Goal: Task Accomplishment & Management: Use online tool/utility

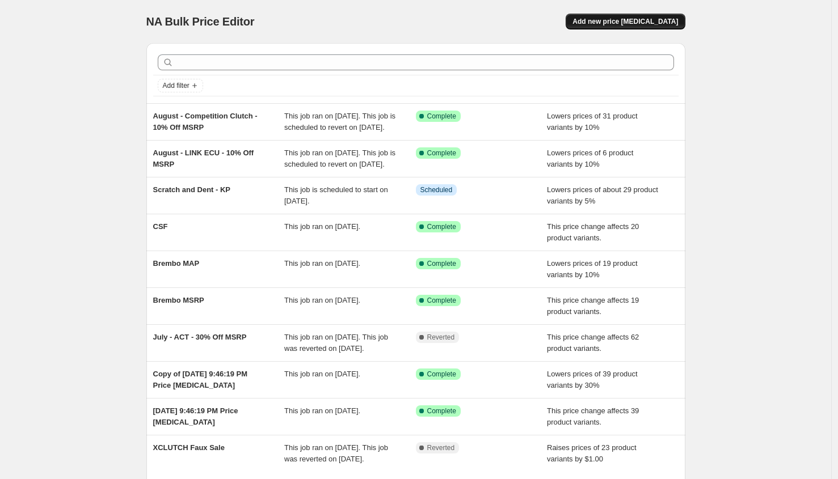
click at [619, 28] on button "Add new price [MEDICAL_DATA]" at bounding box center [624, 22] width 119 height 16
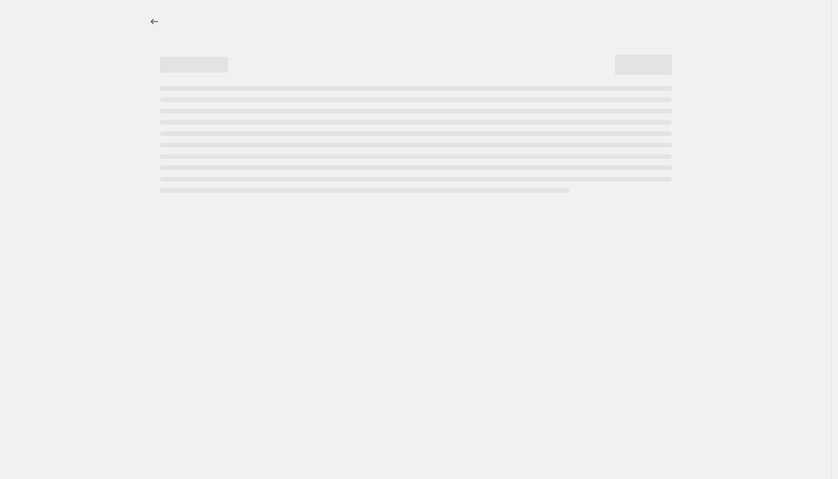
select select "percentage"
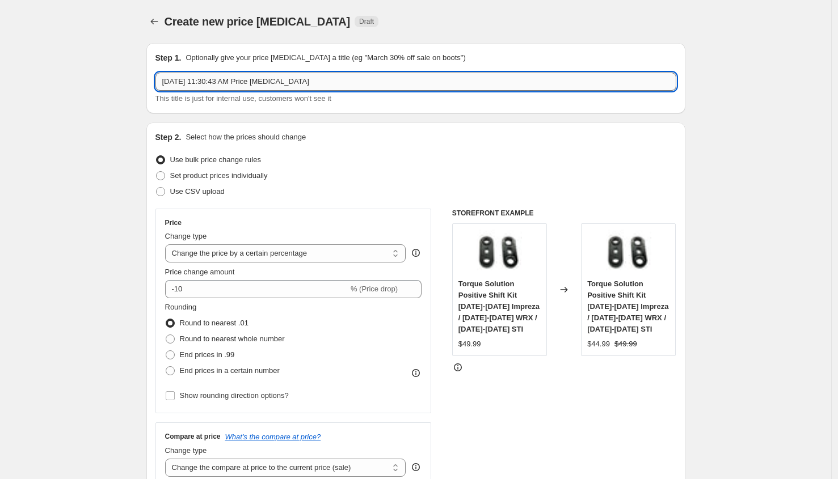
click at [267, 83] on input "[DATE] 11:30:43 AM Price [MEDICAL_DATA]" at bounding box center [415, 82] width 521 height 18
type input "FDF Retail Price Change"
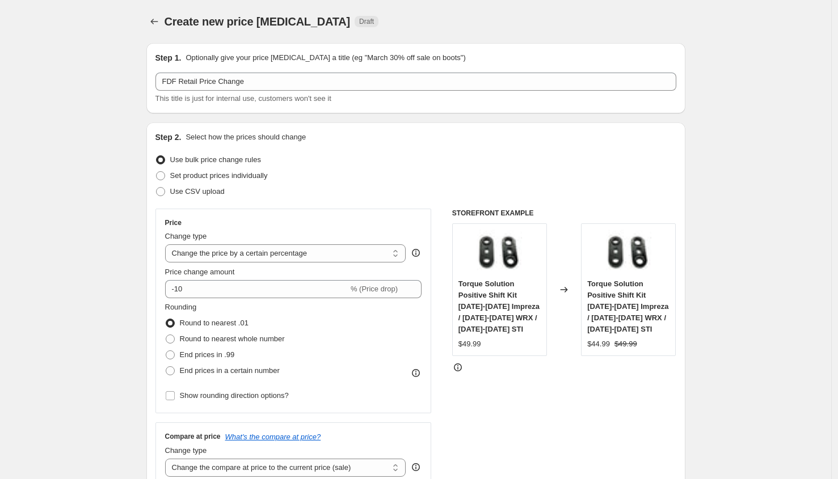
click at [234, 268] on span "Price change amount" at bounding box center [200, 272] width 70 height 9
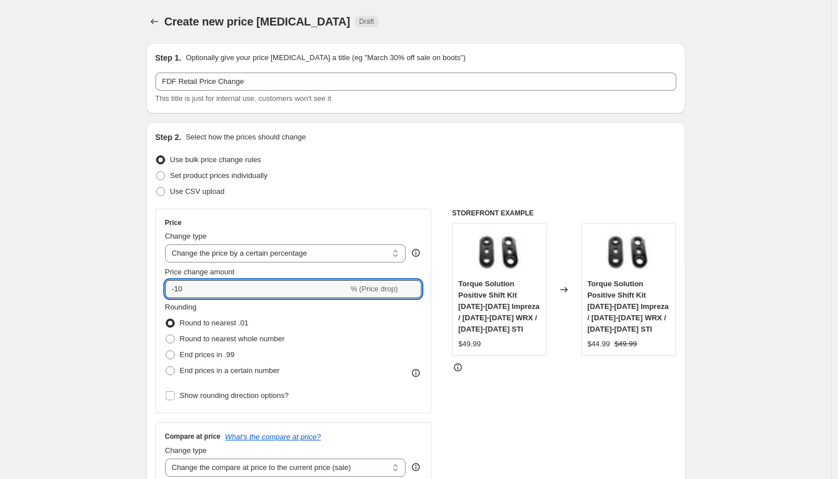
click at [234, 280] on input "-10" at bounding box center [256, 289] width 183 height 18
click at [222, 281] on input "-10" at bounding box center [256, 289] width 183 height 18
type input "5"
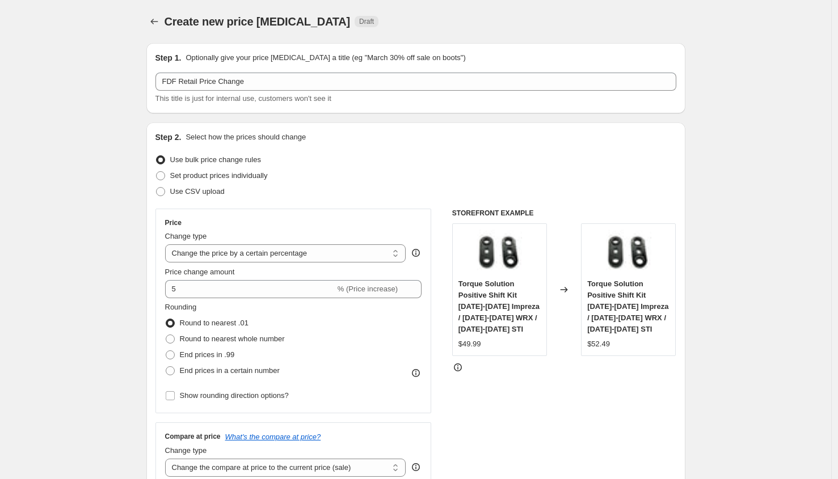
scroll to position [305, 0]
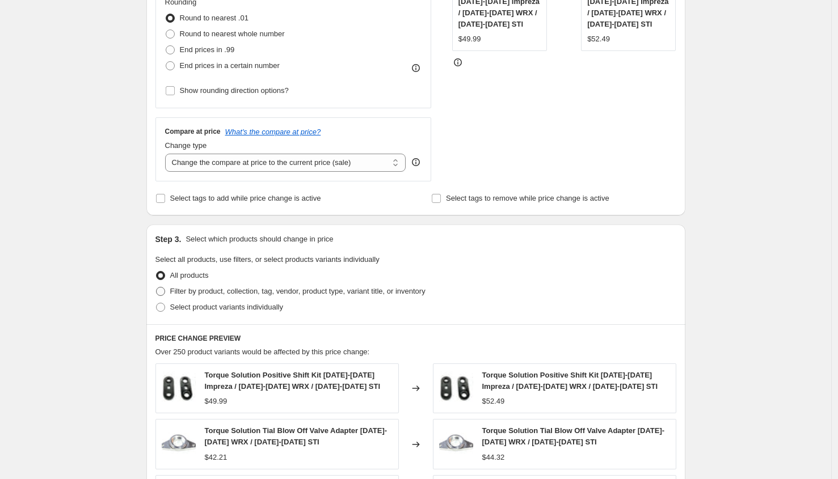
click at [214, 289] on span "Filter by product, collection, tag, vendor, product type, variant title, or inv…" at bounding box center [297, 291] width 255 height 9
click at [157, 288] on input "Filter by product, collection, tag, vendor, product type, variant title, or inv…" at bounding box center [156, 287] width 1 height 1
radio input "true"
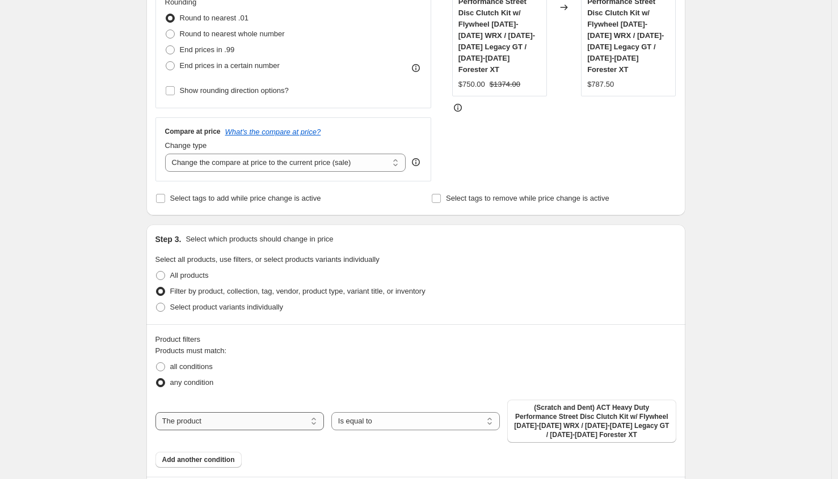
click at [250, 422] on select "The product The product's collection The product's tag The product's vendor The…" at bounding box center [239, 421] width 168 height 18
select select "vendor"
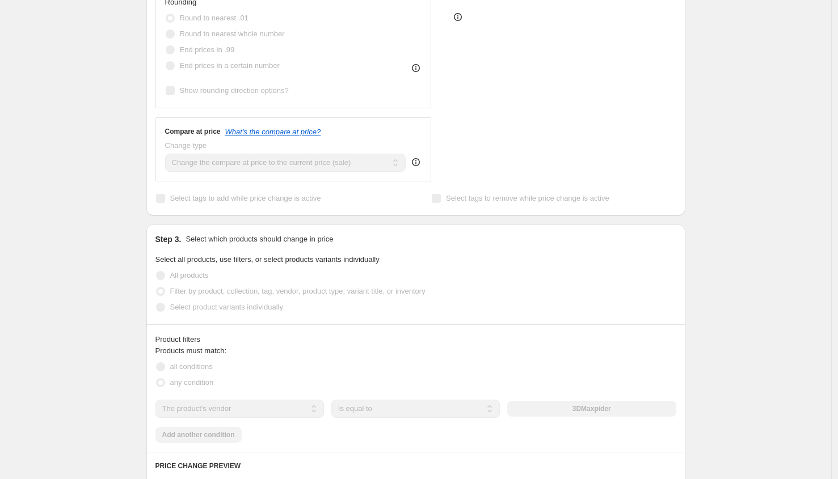
click at [566, 409] on div "3DMaxpider" at bounding box center [591, 409] width 168 height 16
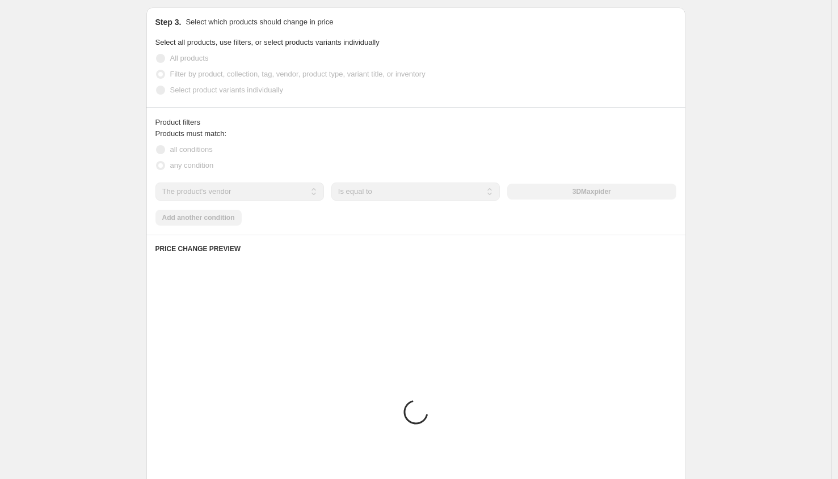
scroll to position [587, 0]
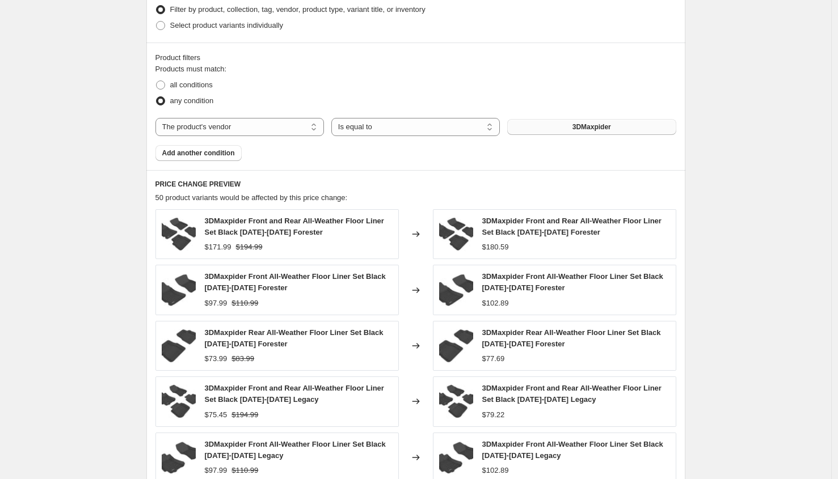
click at [560, 126] on button "3DMaxpider" at bounding box center [591, 127] width 168 height 16
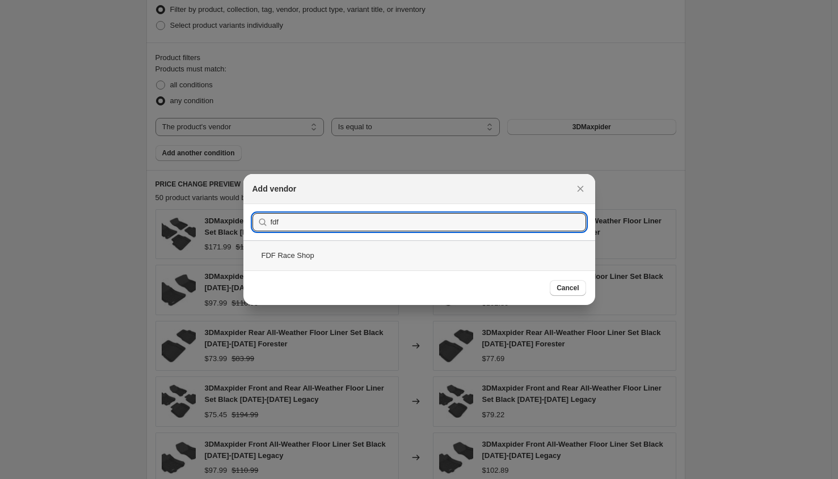
type input "fdf"
click at [307, 256] on div "FDF Race Shop" at bounding box center [419, 255] width 352 height 30
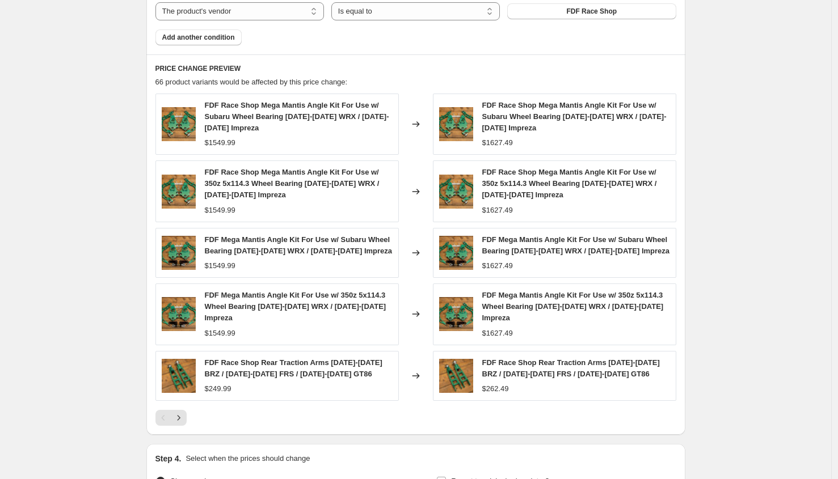
scroll to position [846, 0]
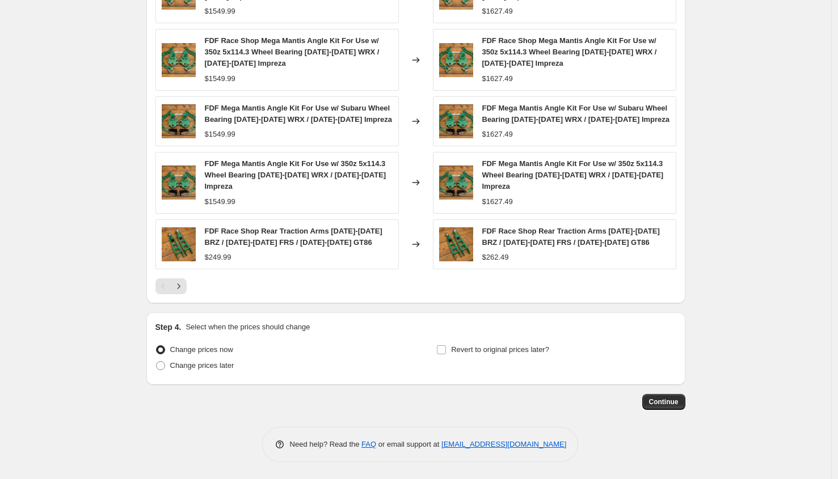
click at [662, 402] on span "Continue" at bounding box center [663, 402] width 29 height 9
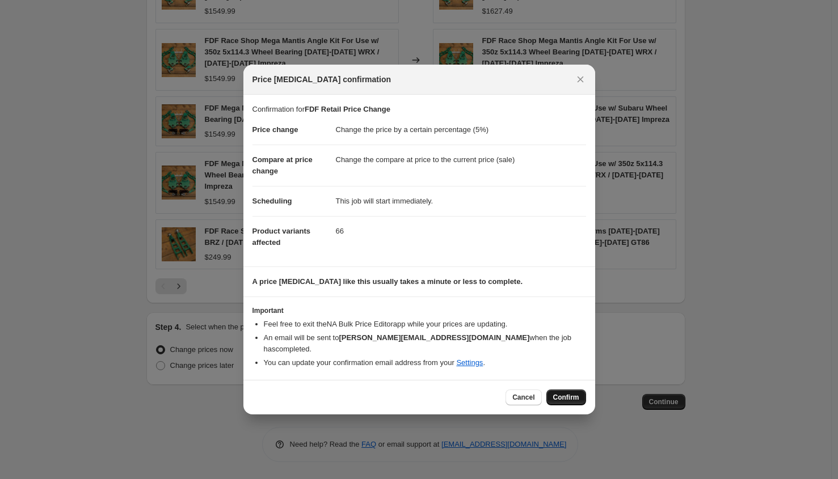
click at [559, 393] on span "Confirm" at bounding box center [566, 397] width 26 height 9
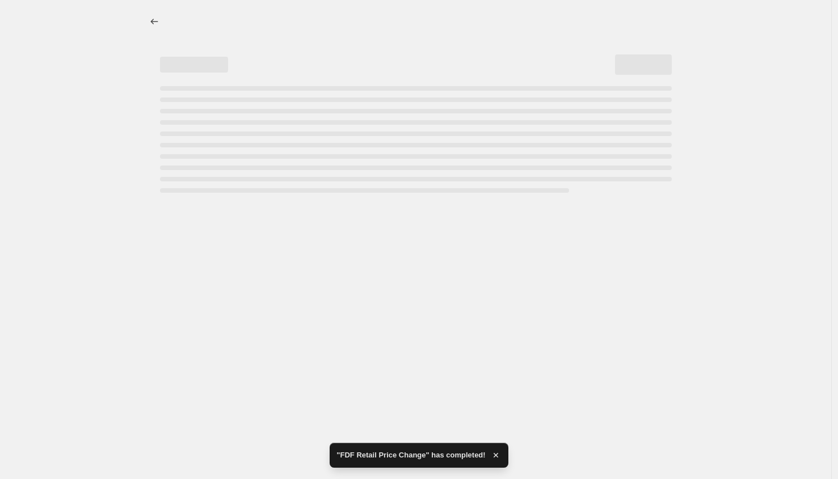
select select "percentage"
select select "vendor"
